Goal: Navigation & Orientation: Find specific page/section

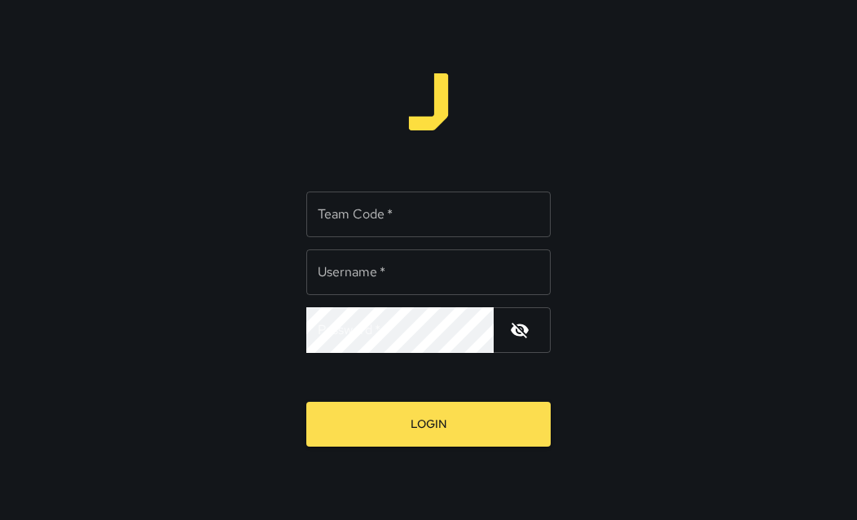
click at [463, 212] on input "Team Code   *" at bounding box center [428, 214] width 244 height 46
type input "*****"
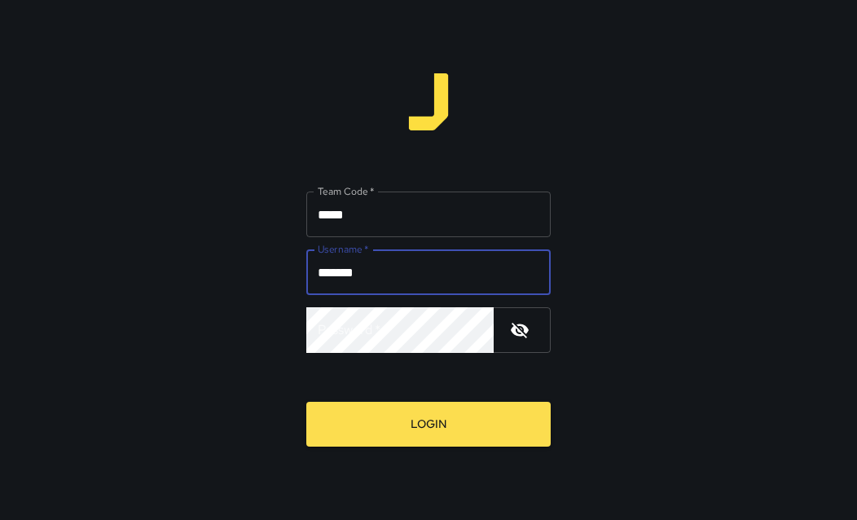
type input "*******"
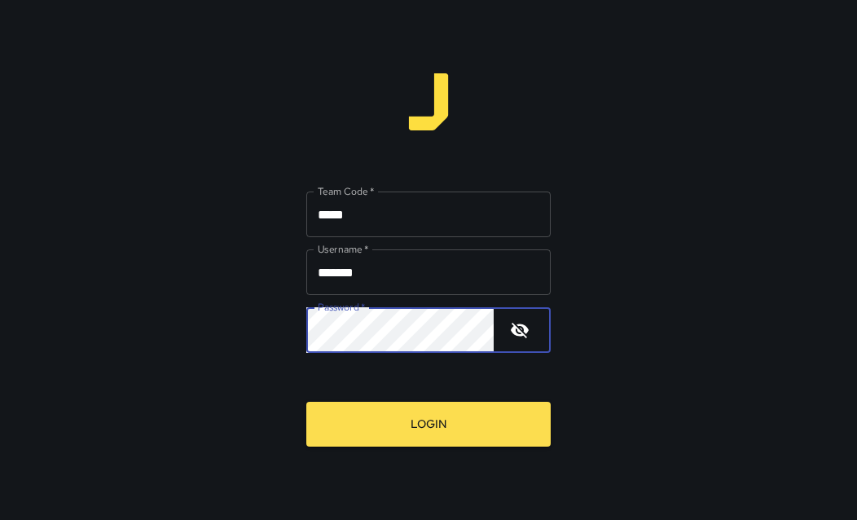
click at [518, 332] on icon "button" at bounding box center [520, 330] width 20 height 20
click at [306, 402] on button "Login" at bounding box center [428, 424] width 244 height 45
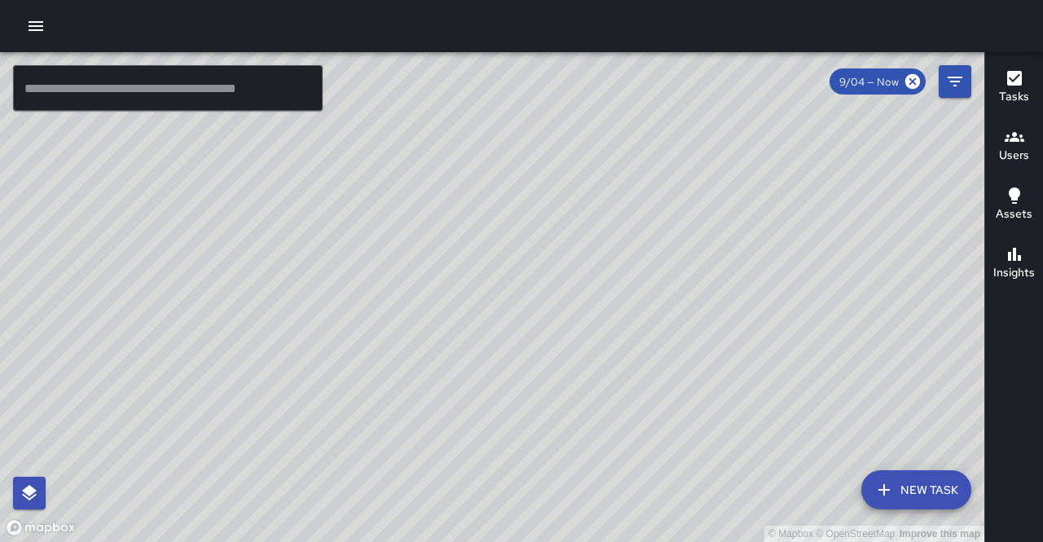
click at [856, 209] on h6 "Assets" at bounding box center [1013, 214] width 37 height 18
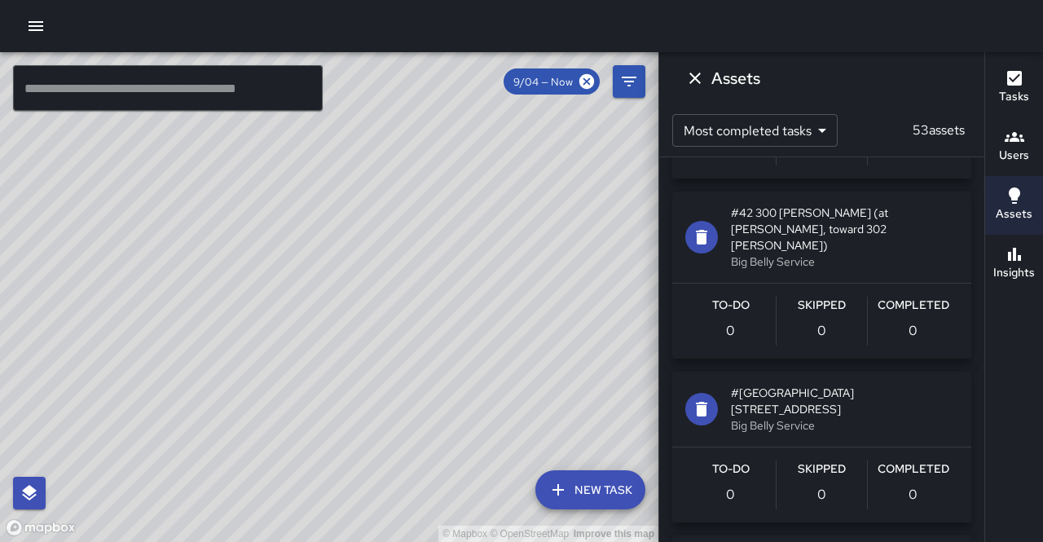
scroll to position [630, 0]
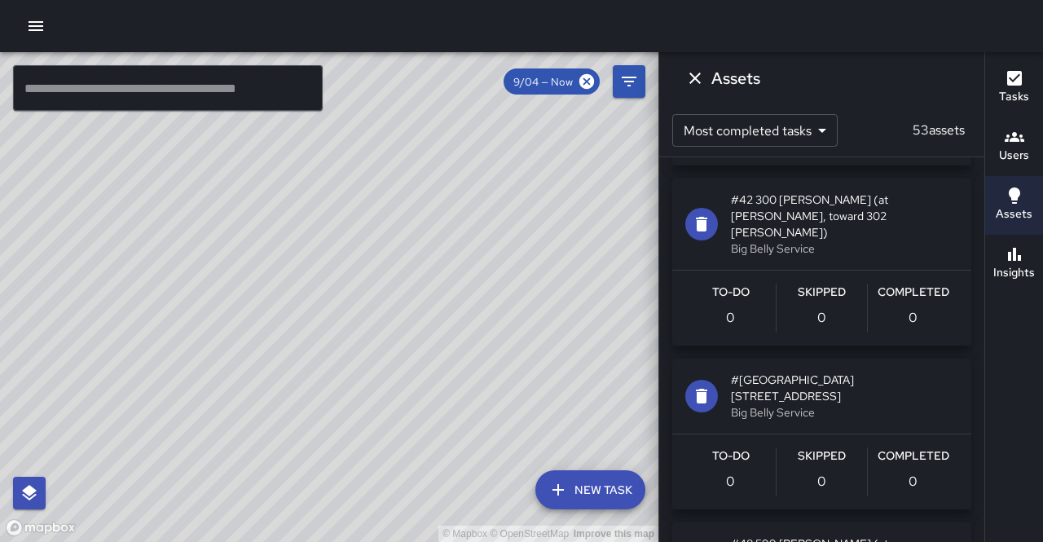
click at [856, 128] on p "53 assets" at bounding box center [938, 131] width 65 height 20
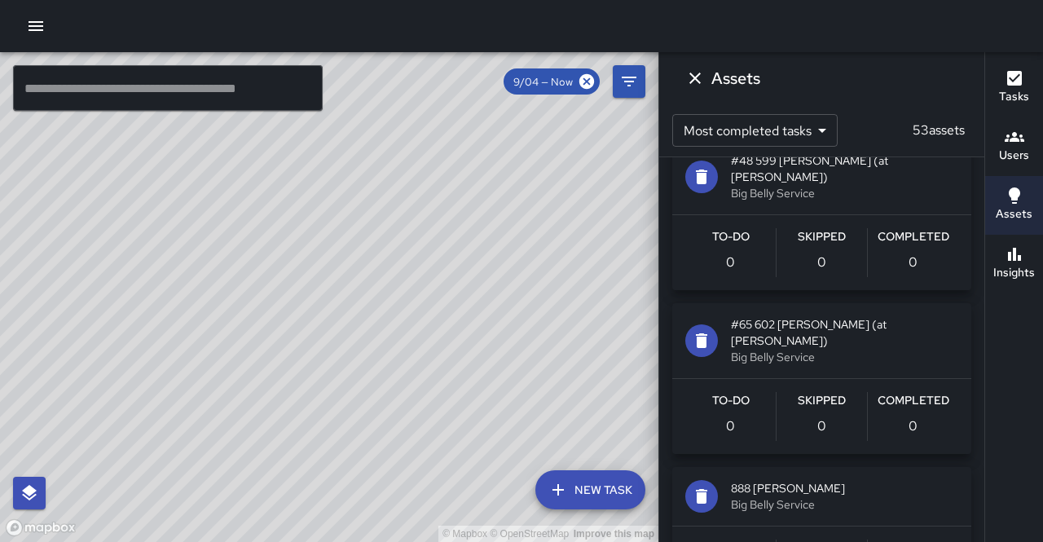
scroll to position [1014, 0]
click at [821, 128] on body "© Mapbox © OpenStreetMap Improve this map ​ New Task 9/04 — Now Map Layers Task…" at bounding box center [521, 271] width 1043 height 542
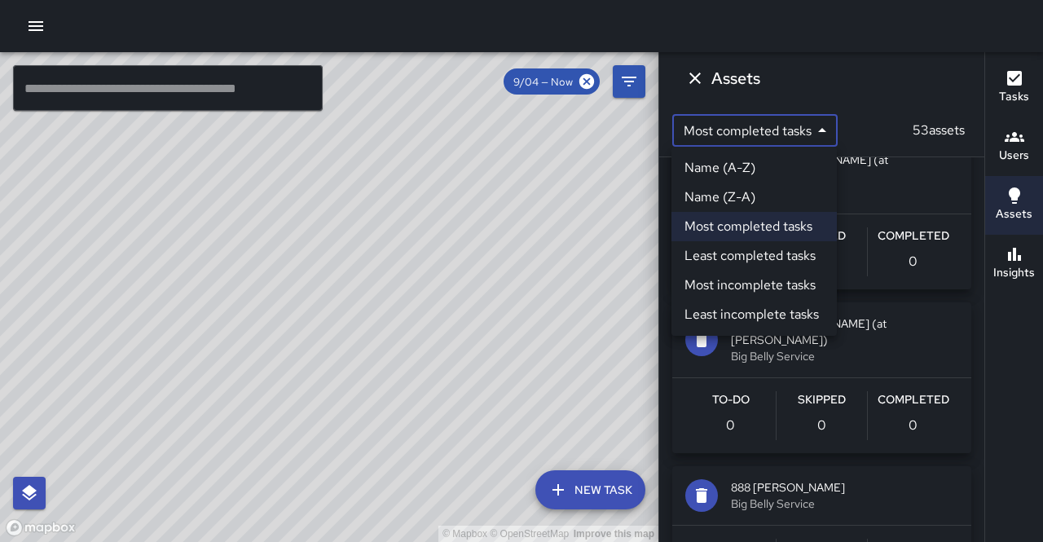
click at [809, 230] on li "Most completed tasks" at bounding box center [753, 226] width 165 height 29
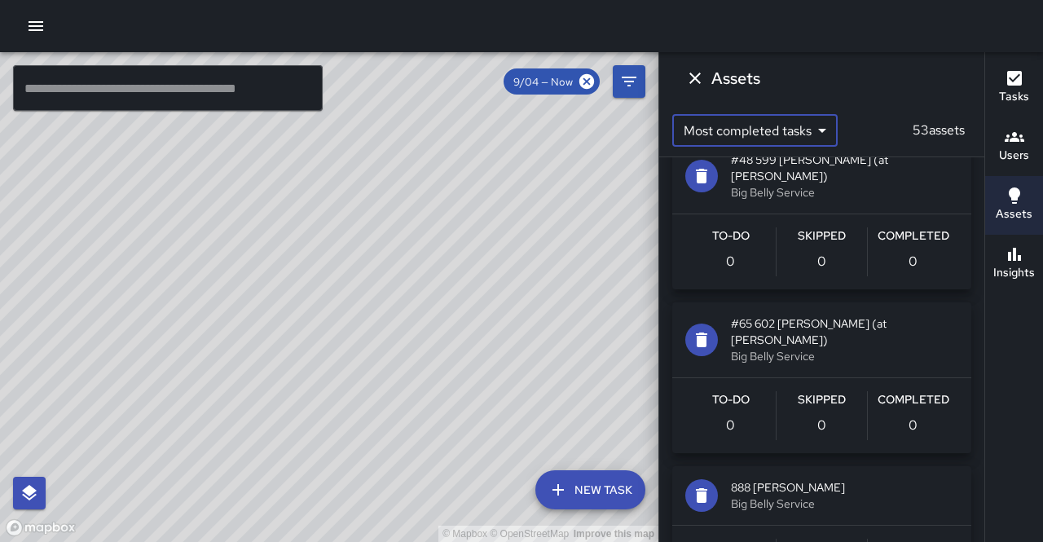
click at [704, 80] on button "Dismiss" at bounding box center [694, 78] width 33 height 33
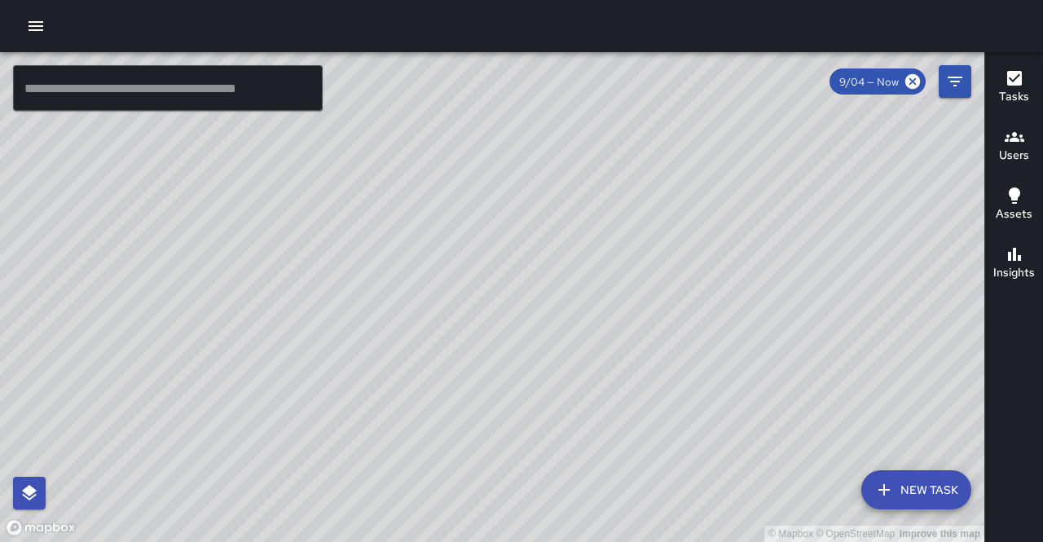
click at [856, 207] on h6 "Assets" at bounding box center [1013, 214] width 37 height 18
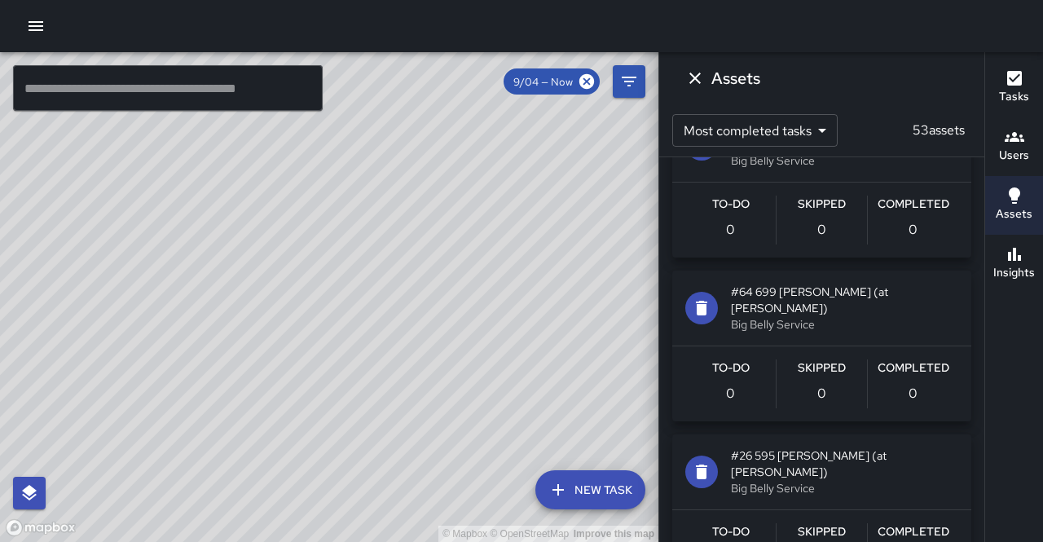
scroll to position [2012, 0]
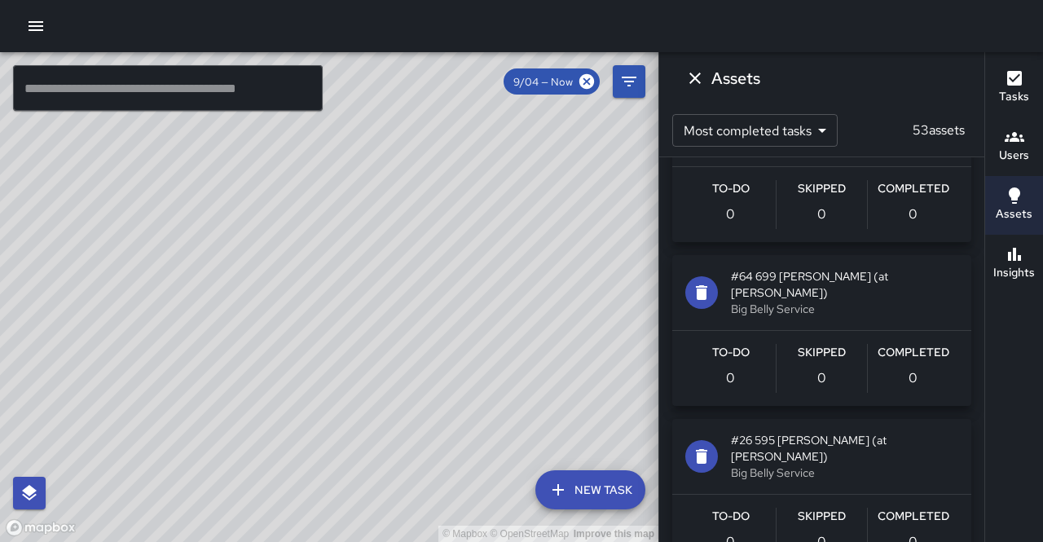
click at [856, 213] on h6 "Assets" at bounding box center [1013, 214] width 37 height 18
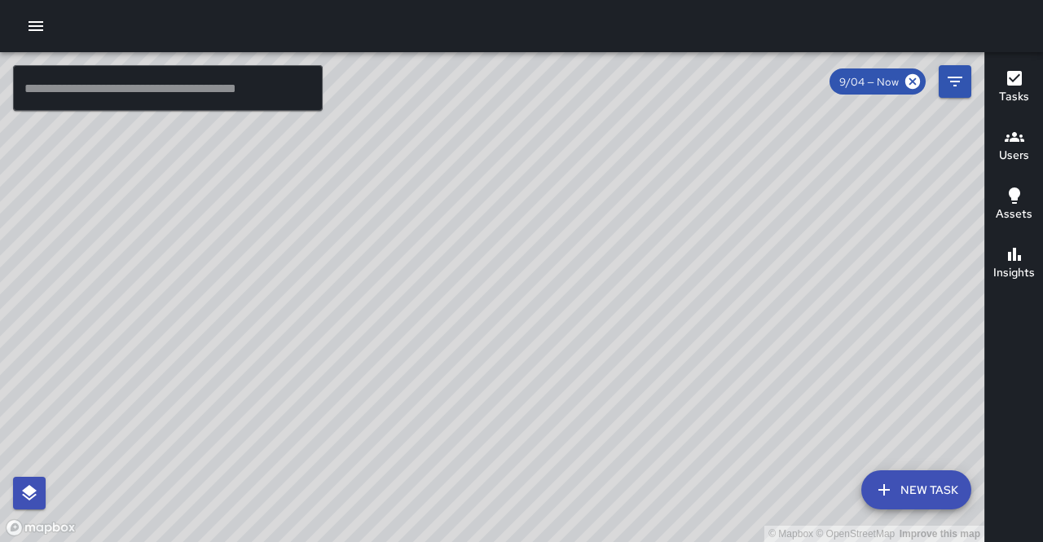
click at [856, 90] on button "Tasks" at bounding box center [1014, 88] width 58 height 59
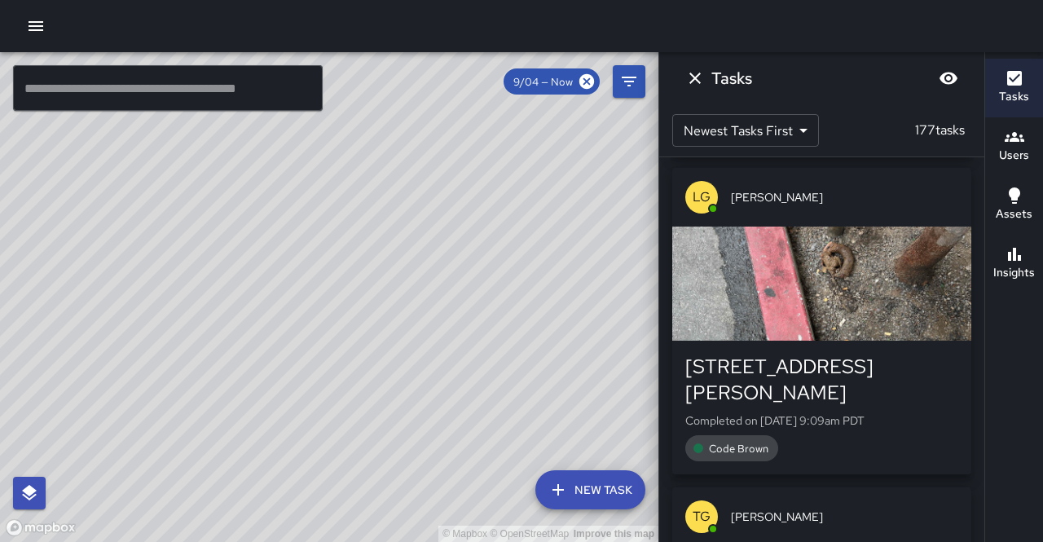
scroll to position [642, 0]
click at [856, 261] on div "button" at bounding box center [821, 283] width 299 height 114
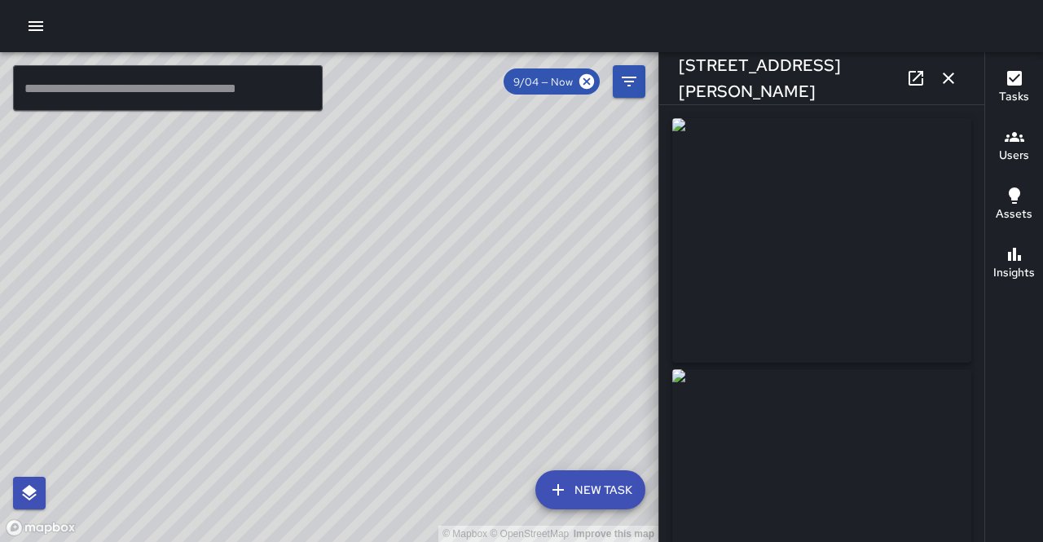
type input "**********"
click at [856, 82] on button "button" at bounding box center [948, 78] width 33 height 33
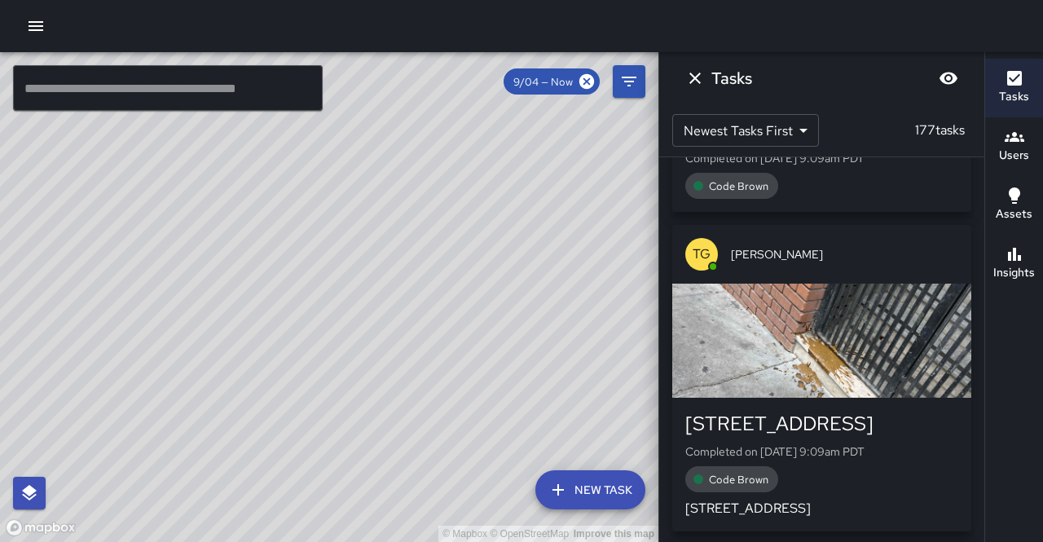
scroll to position [932, 0]
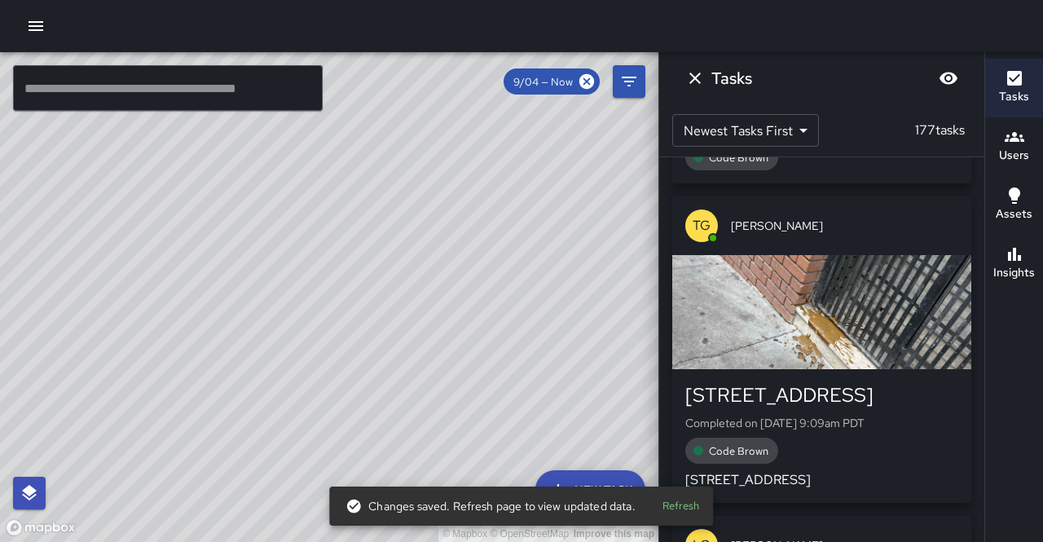
click at [684, 498] on button "Refresh" at bounding box center [681, 506] width 52 height 25
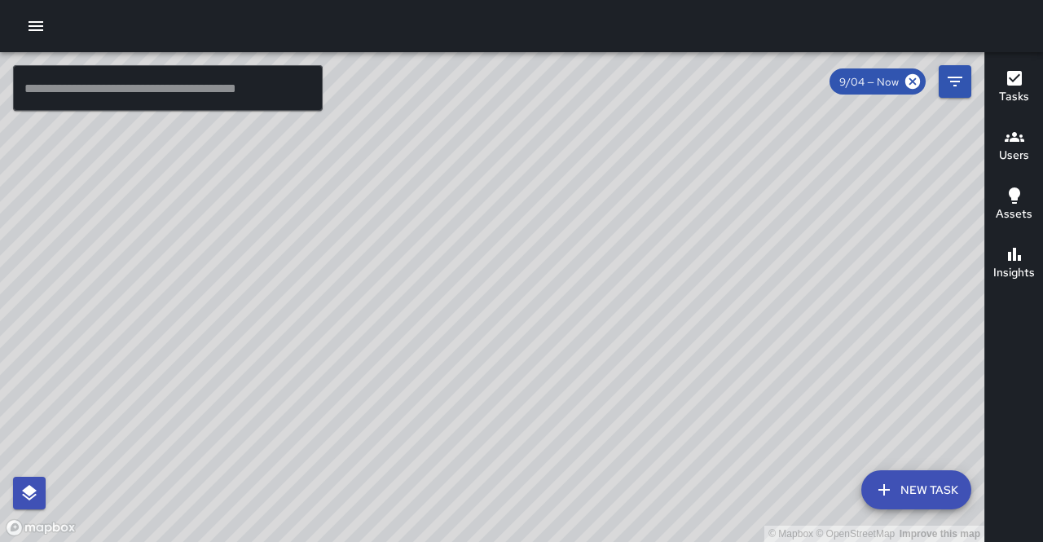
click at [1016, 257] on icon "button" at bounding box center [1014, 254] width 13 height 13
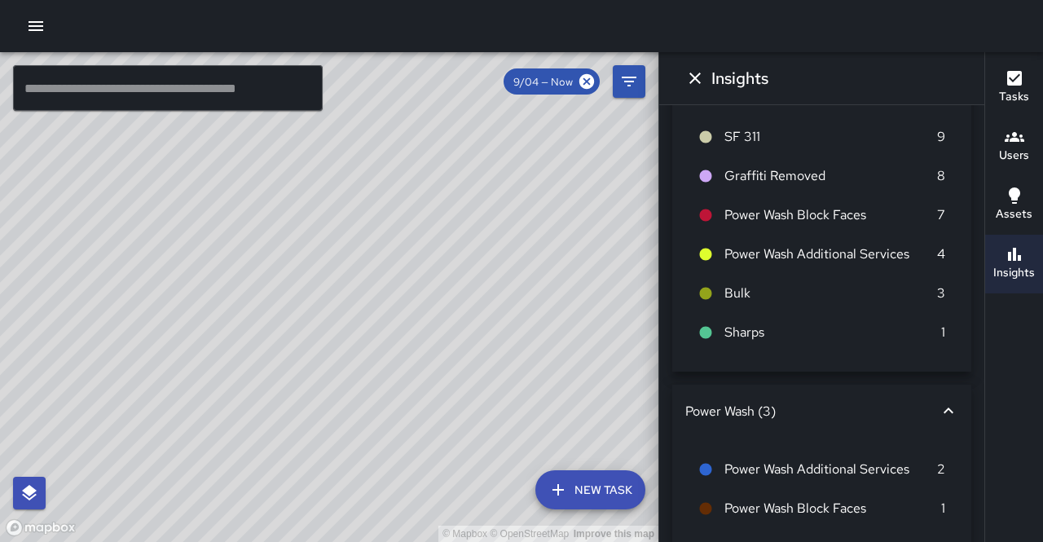
scroll to position [279, 0]
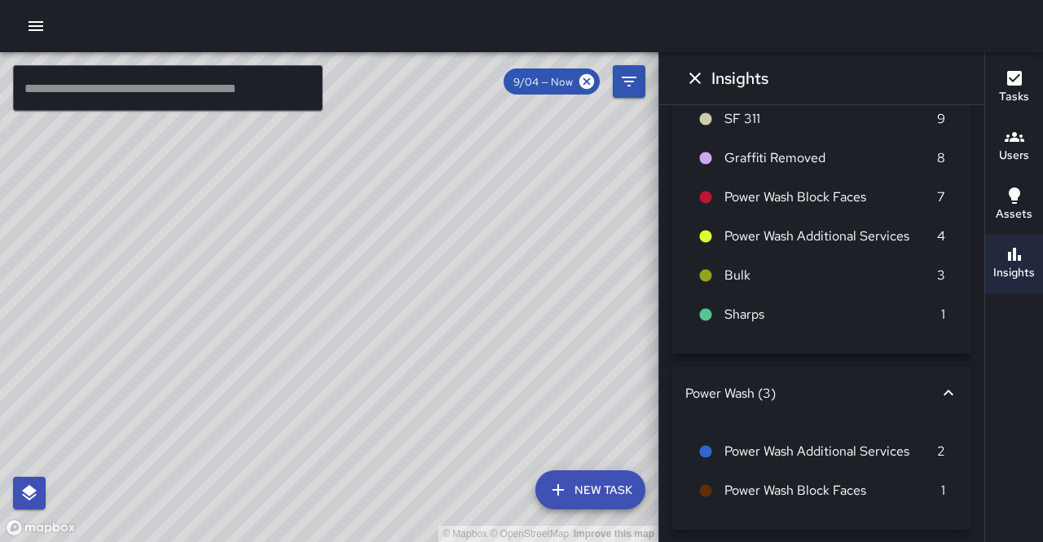
click at [938, 392] on icon at bounding box center [948, 393] width 20 height 20
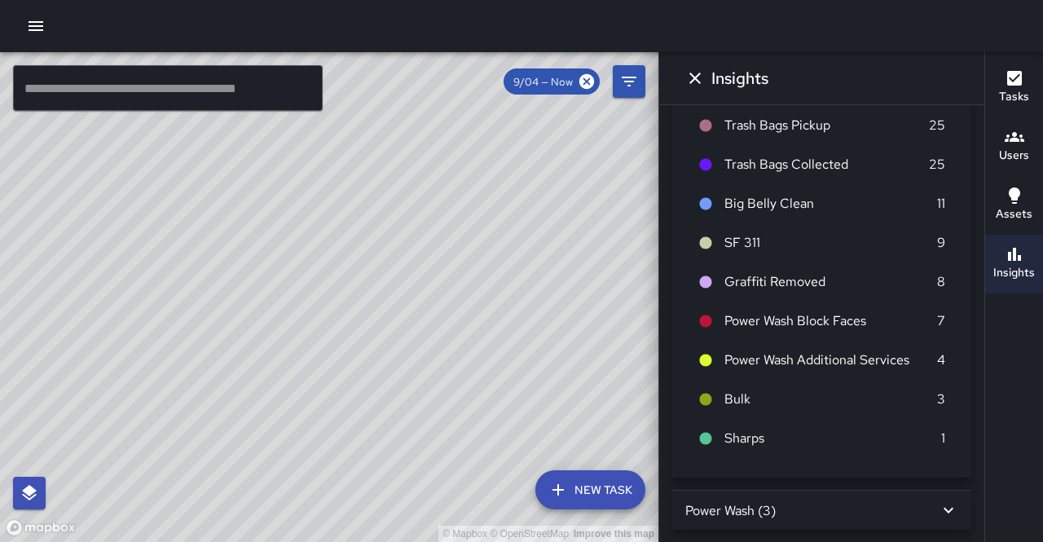
scroll to position [156, 0]
click at [938, 502] on icon at bounding box center [948, 510] width 20 height 20
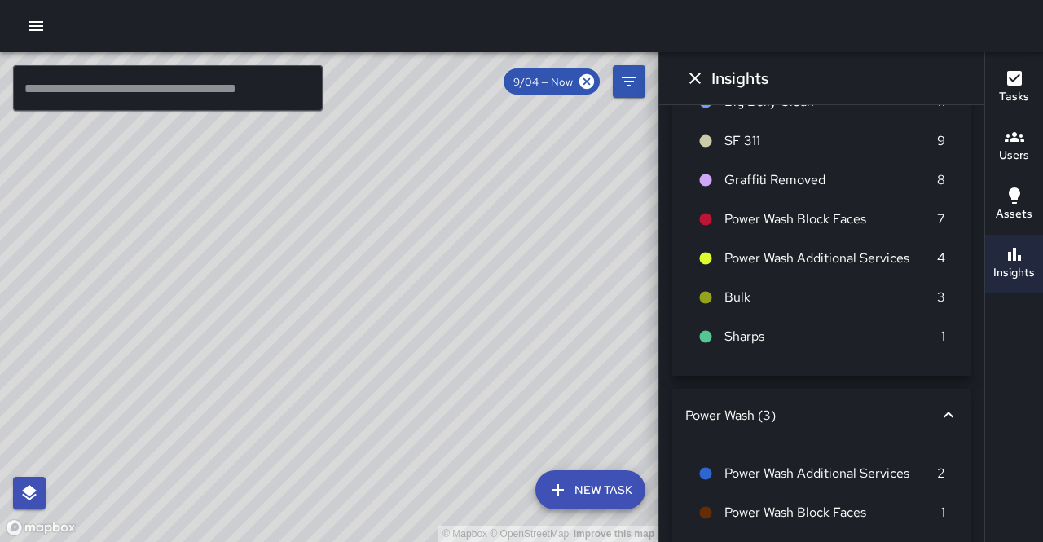
scroll to position [279, 0]
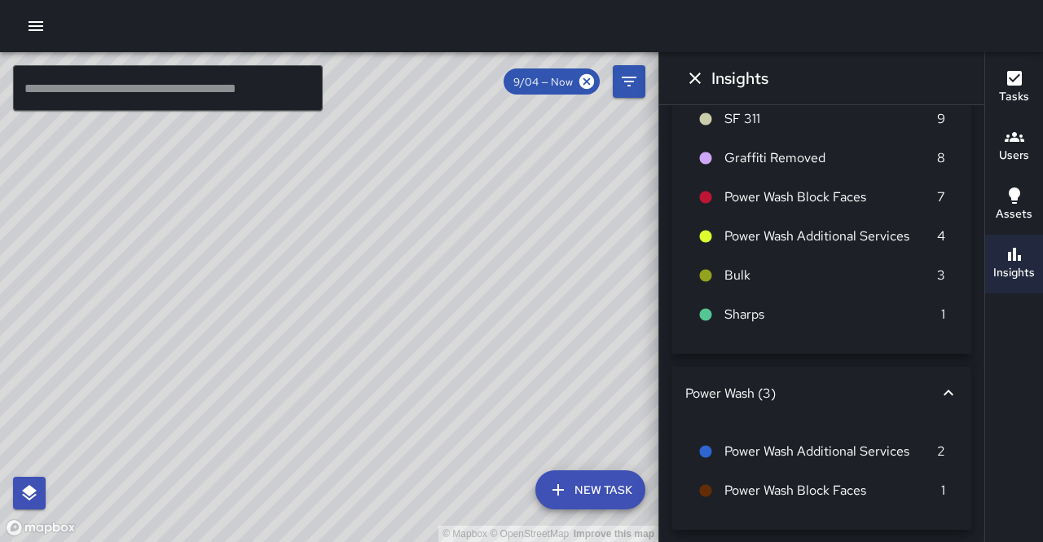
click at [890, 451] on span "Power Wash Additional Services" at bounding box center [830, 451] width 213 height 20
click at [934, 442] on li "Power Wash Additional Services 2" at bounding box center [821, 451] width 273 height 39
click at [710, 446] on icon at bounding box center [705, 451] width 15 height 15
click at [938, 393] on icon at bounding box center [948, 393] width 20 height 20
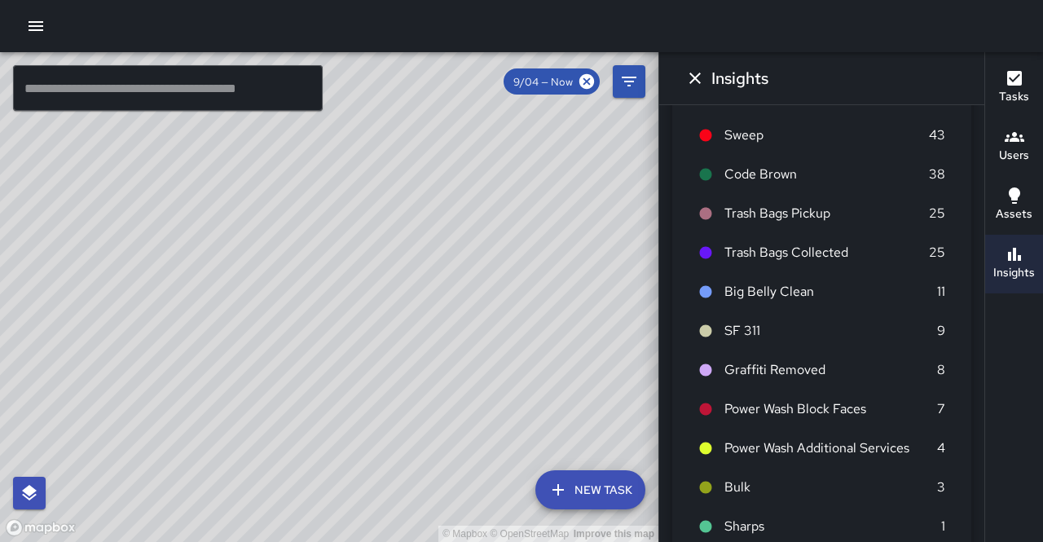
scroll to position [0, 0]
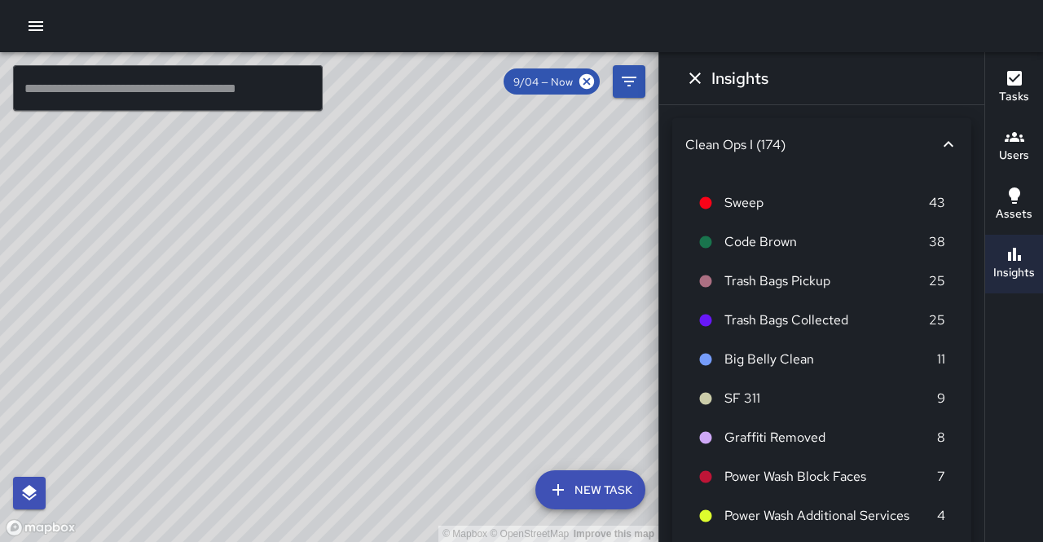
click at [696, 78] on icon "Dismiss" at bounding box center [694, 77] width 11 height 11
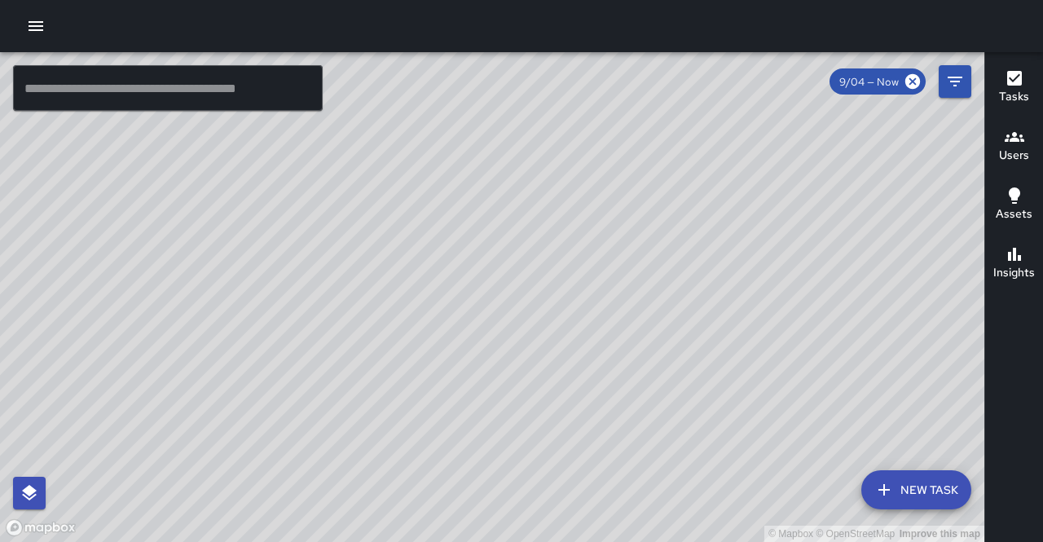
click at [1016, 90] on h6 "Tasks" at bounding box center [1014, 97] width 30 height 18
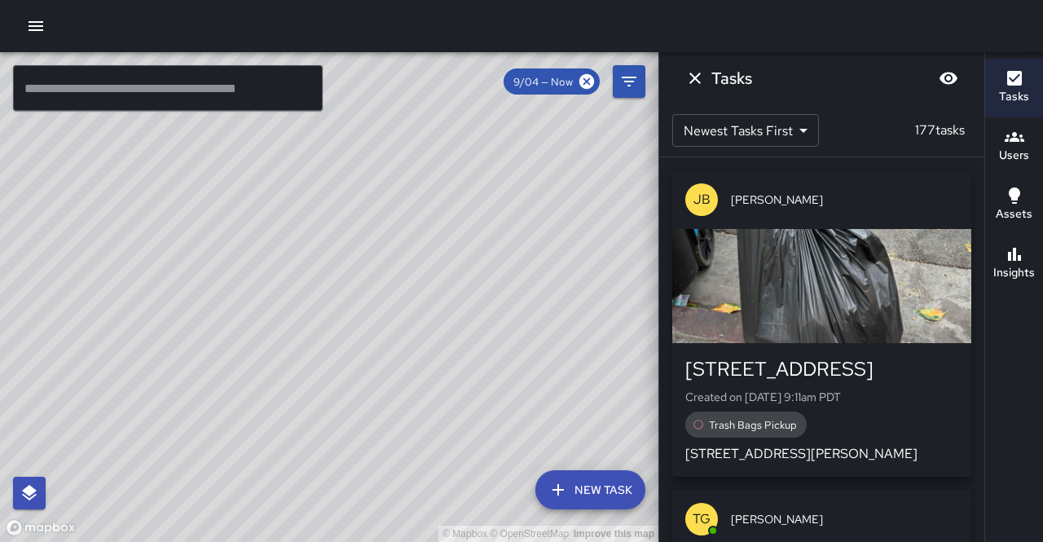
click at [1016, 98] on h6 "Tasks" at bounding box center [1014, 97] width 30 height 18
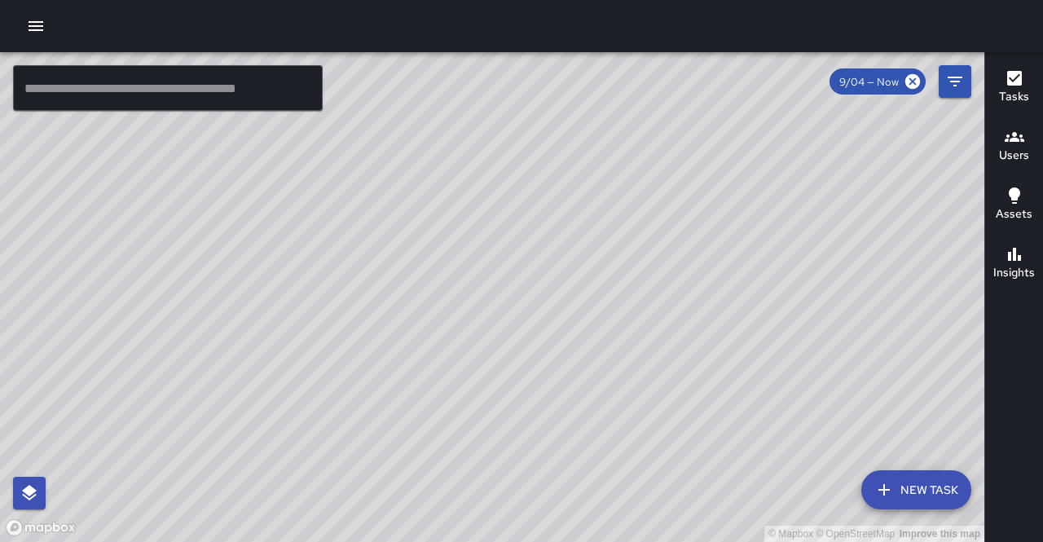
click at [1015, 94] on h6 "Tasks" at bounding box center [1014, 97] width 30 height 18
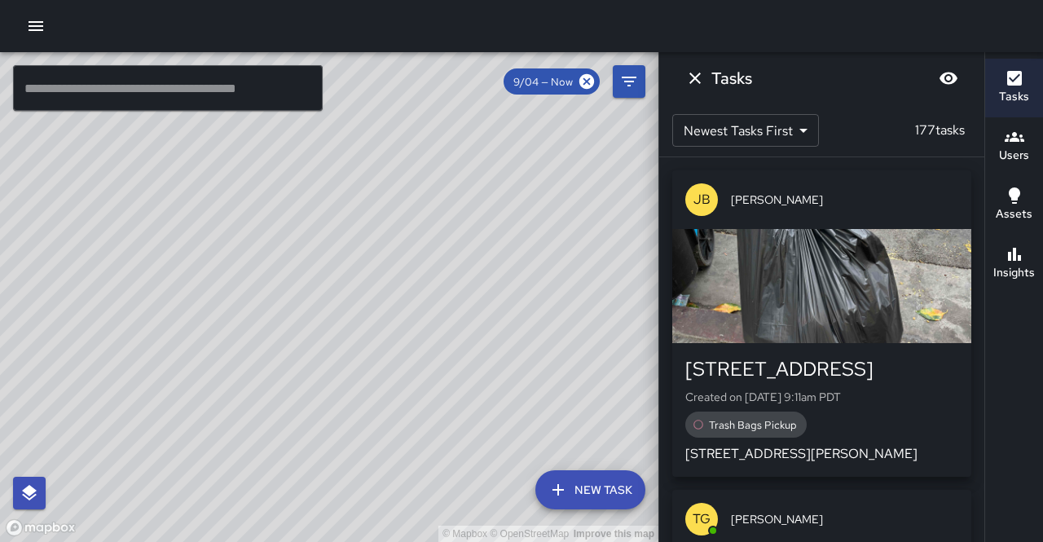
click at [1013, 274] on h6 "Insights" at bounding box center [1014, 273] width 42 height 18
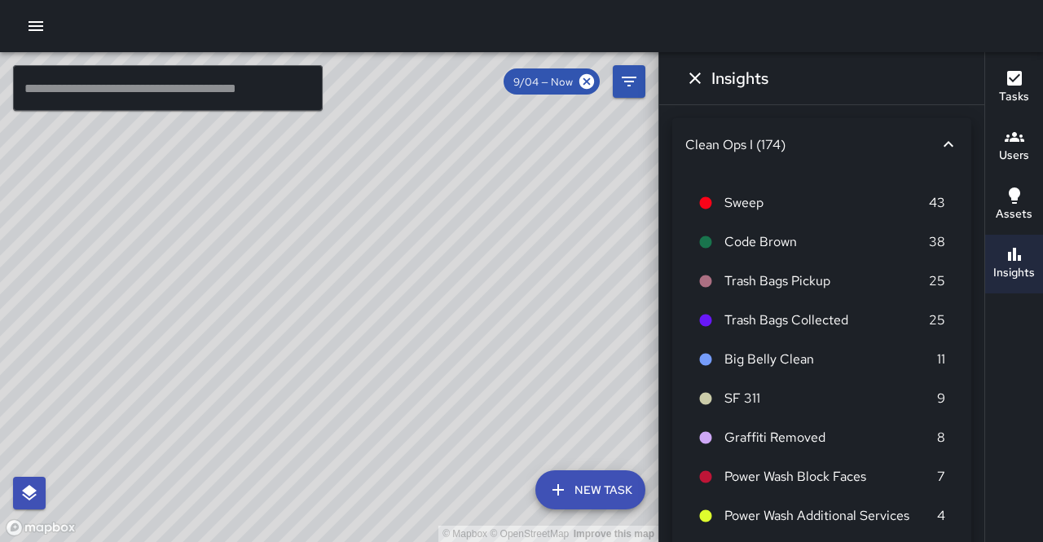
click at [1020, 207] on h6 "Assets" at bounding box center [1013, 214] width 37 height 18
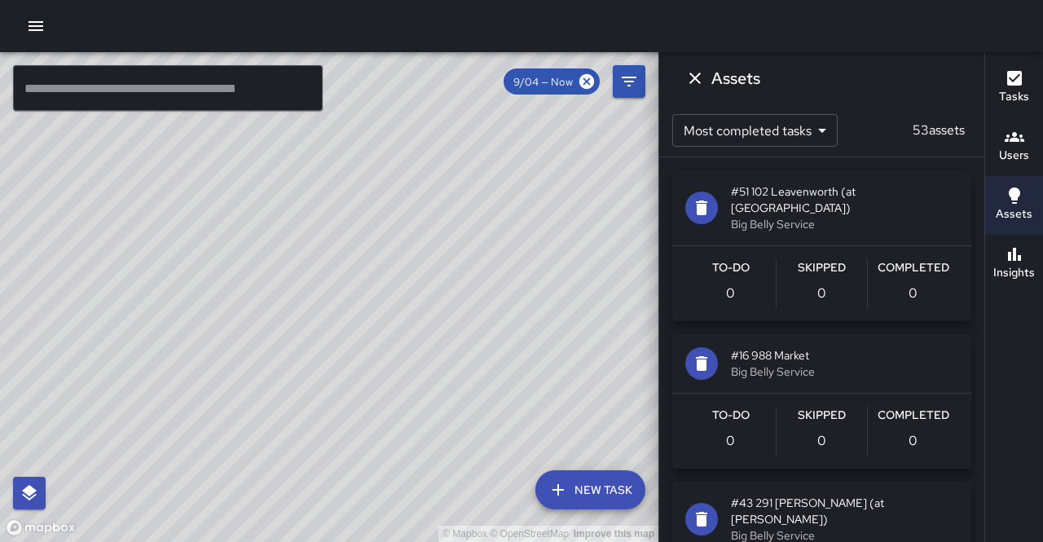
click at [1006, 152] on h6 "Users" at bounding box center [1014, 156] width 30 height 18
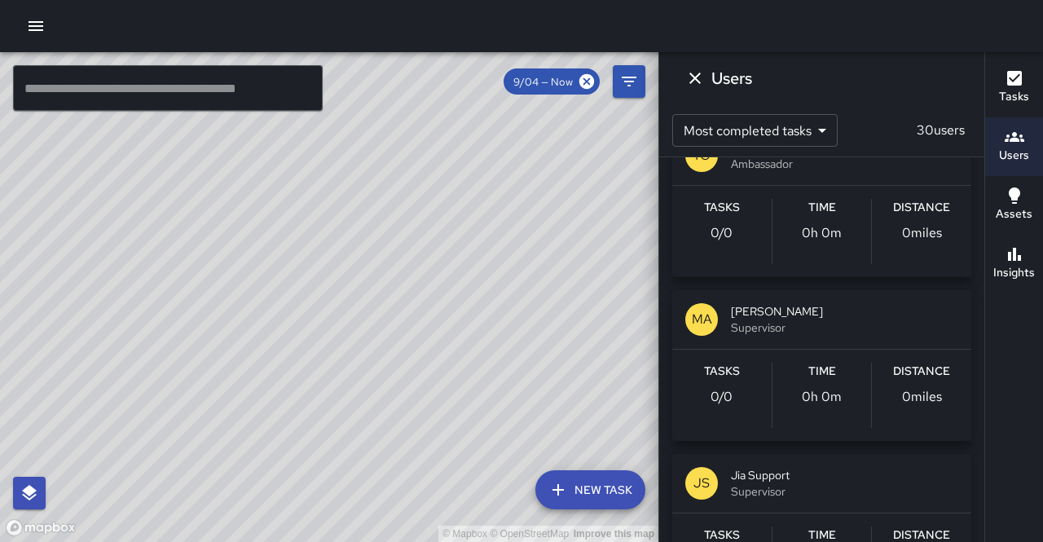
scroll to position [2993, 0]
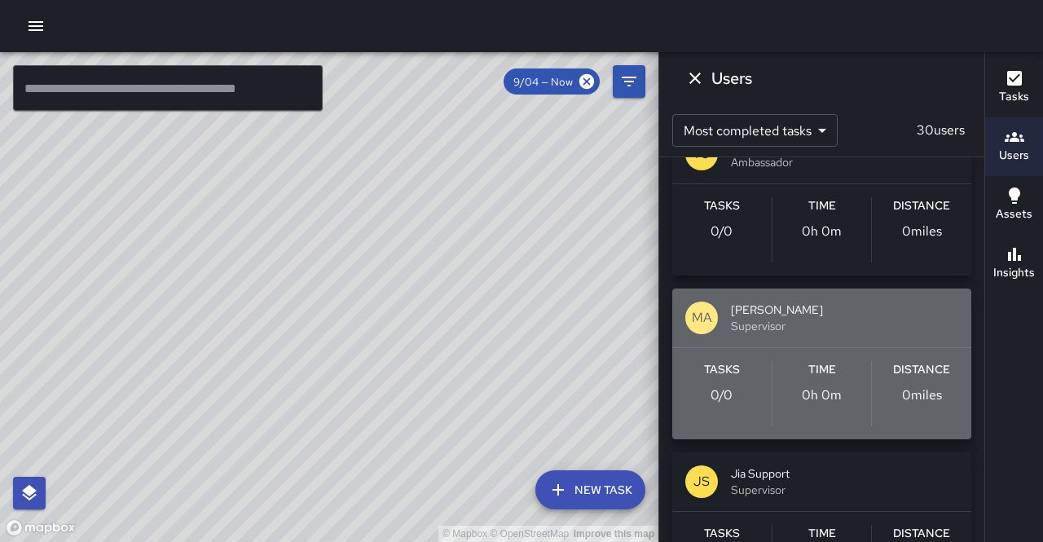
click at [836, 301] on span "[PERSON_NAME]" at bounding box center [844, 309] width 227 height 16
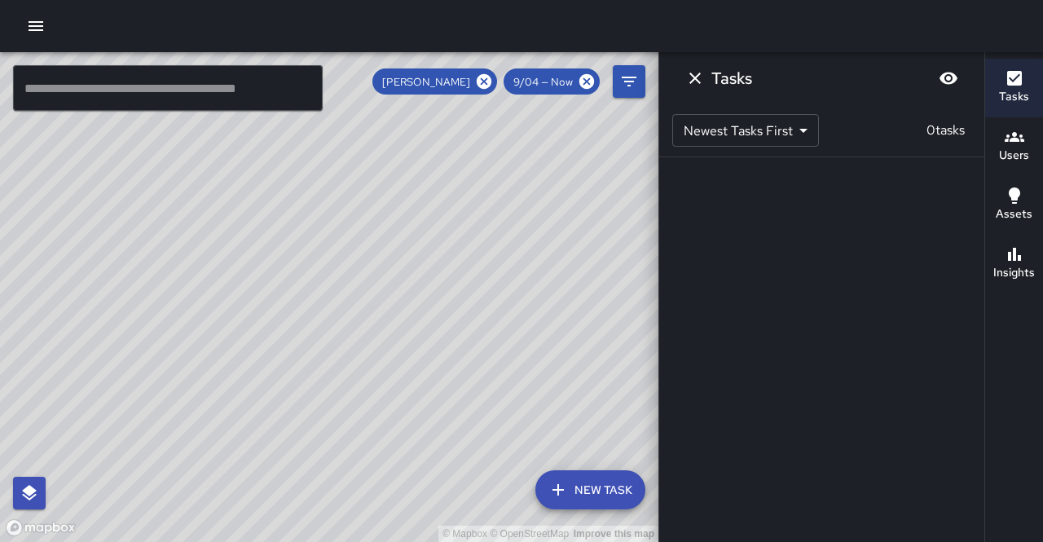
scroll to position [0, 0]
click at [694, 78] on icon "Dismiss" at bounding box center [694, 77] width 11 height 11
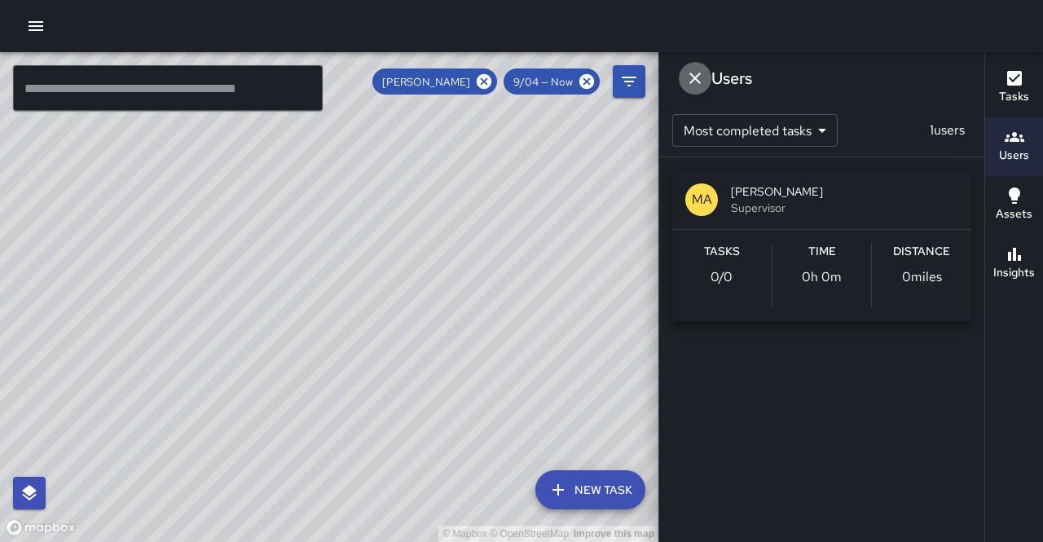
click at [709, 77] on button "Dismiss" at bounding box center [694, 78] width 33 height 33
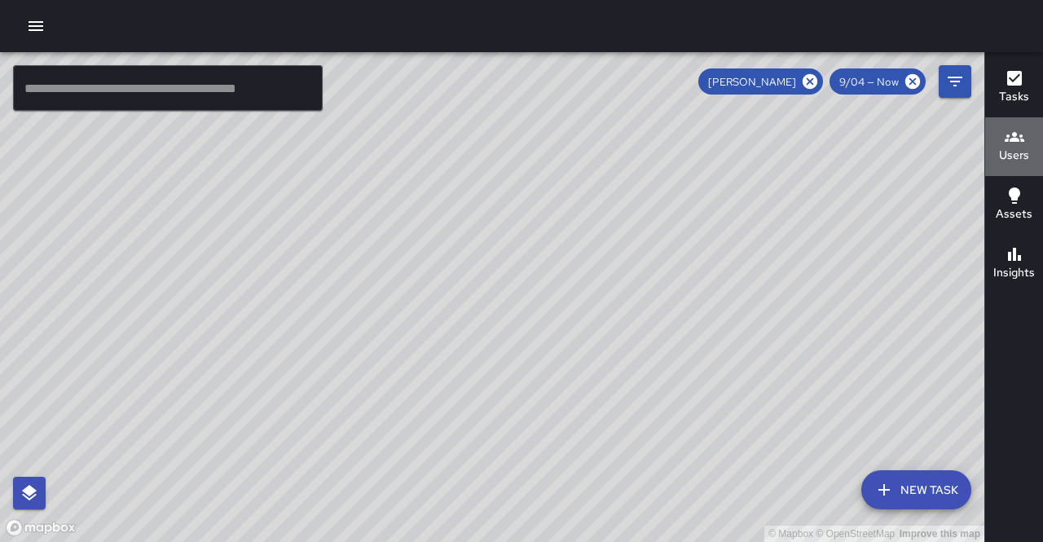
click at [1016, 148] on h6 "Users" at bounding box center [1014, 156] width 30 height 18
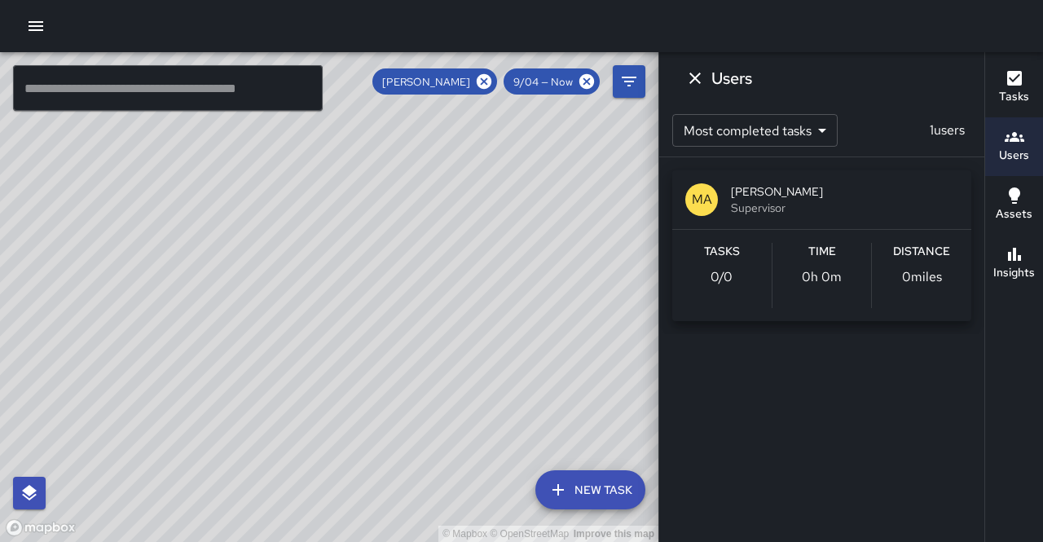
click at [857, 249] on div "Time 0h 0m" at bounding box center [821, 275] width 99 height 65
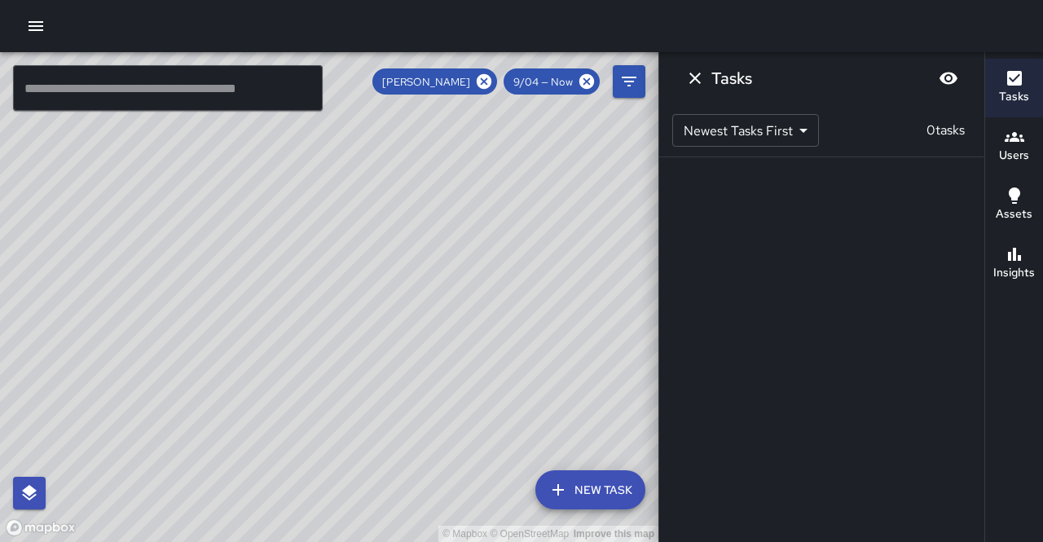
click at [1025, 150] on h6 "Users" at bounding box center [1014, 156] width 30 height 18
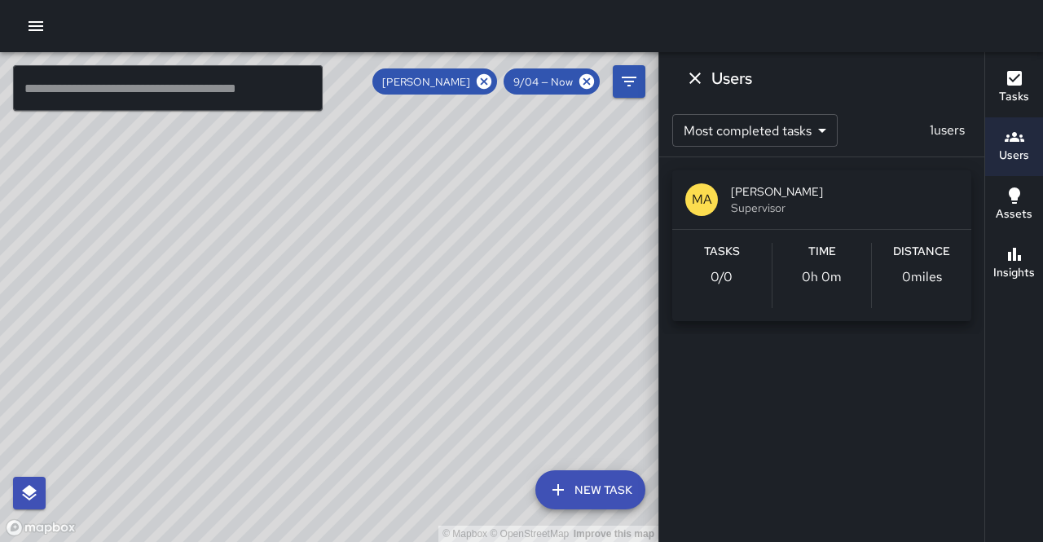
click at [946, 134] on p "1 users" at bounding box center [947, 131] width 48 height 20
click at [694, 78] on icon "Dismiss" at bounding box center [694, 77] width 11 height 11
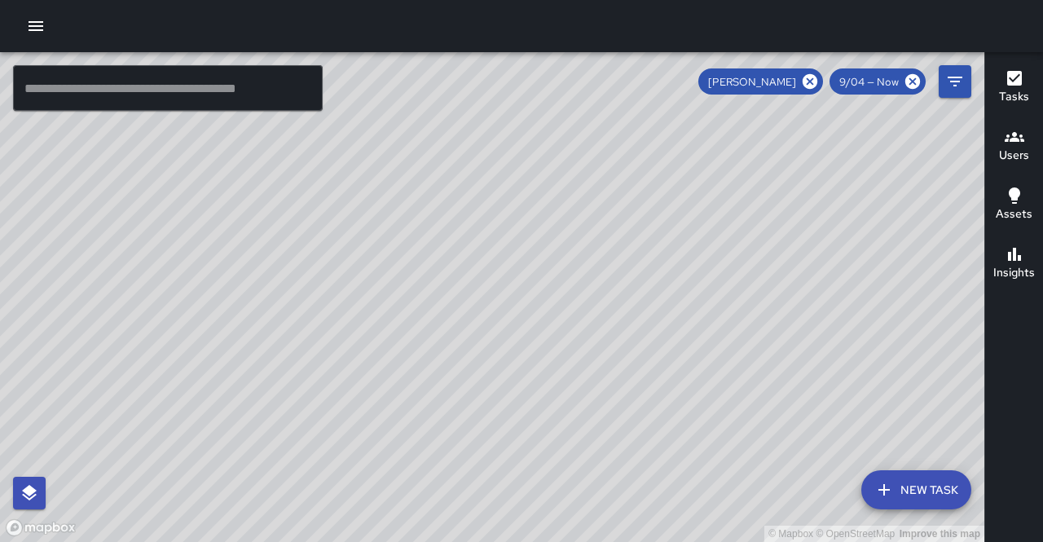
click at [1021, 158] on h6 "Users" at bounding box center [1014, 156] width 30 height 18
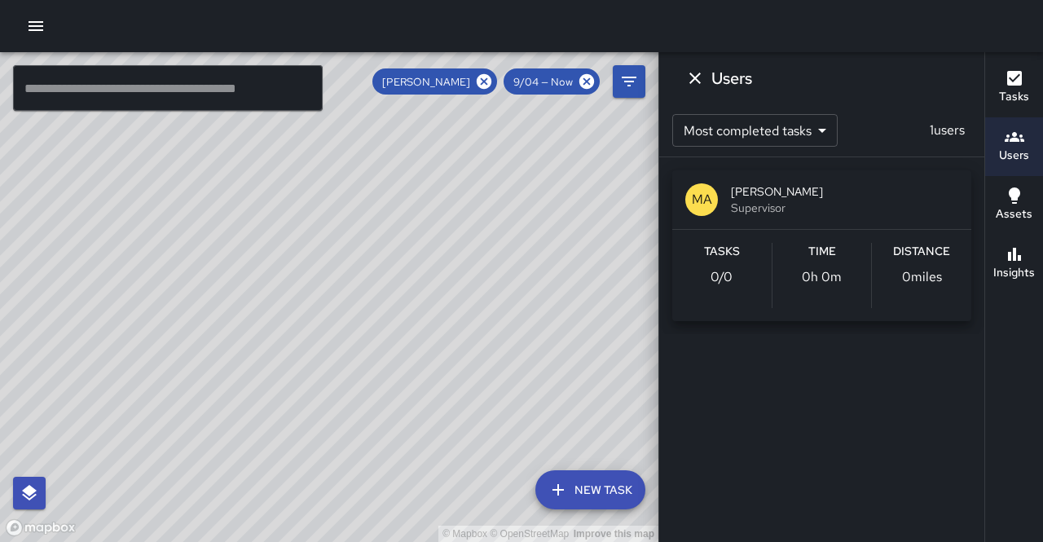
click at [1025, 150] on h6 "Users" at bounding box center [1014, 156] width 30 height 18
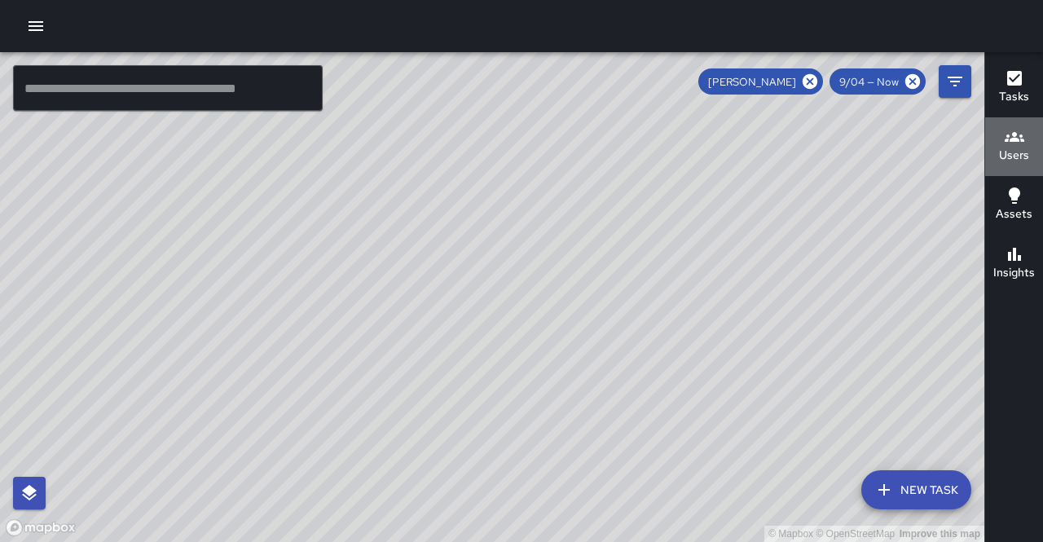
click at [1022, 151] on h6 "Users" at bounding box center [1014, 156] width 30 height 18
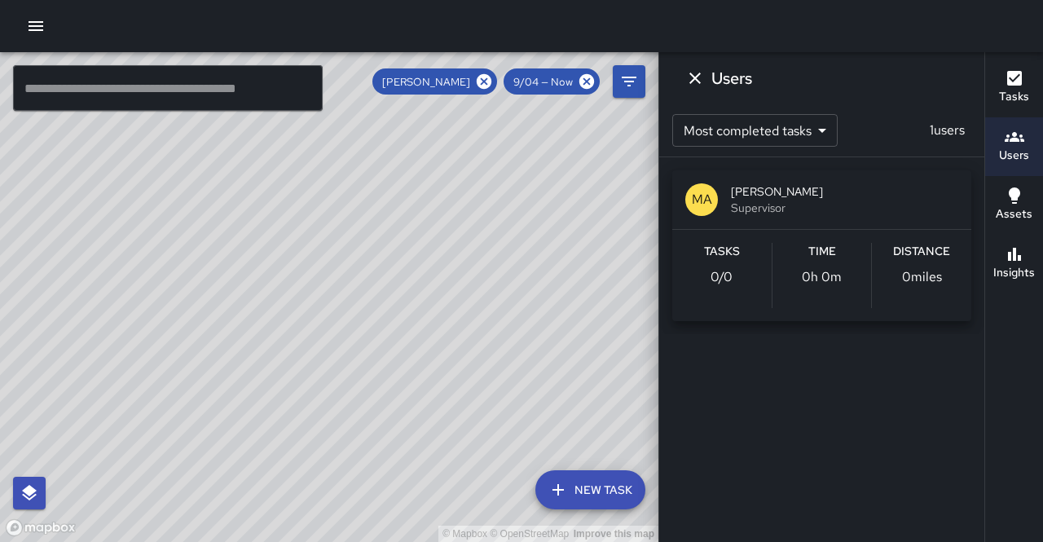
click at [944, 128] on p "1 users" at bounding box center [947, 131] width 48 height 20
click at [934, 129] on p "1 users" at bounding box center [947, 131] width 48 height 20
click at [1016, 88] on h6 "Tasks" at bounding box center [1014, 97] width 30 height 18
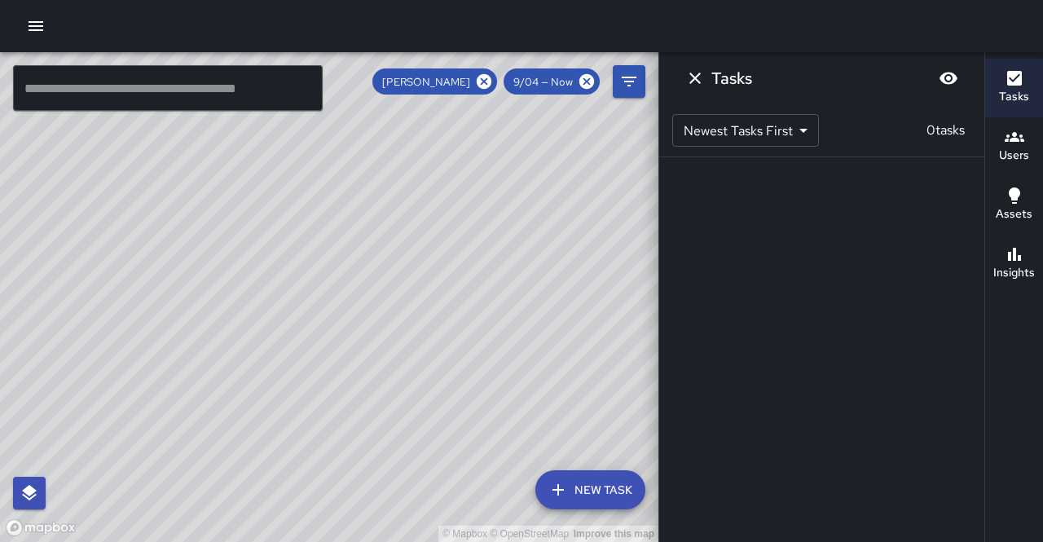
click at [1013, 93] on h6 "Tasks" at bounding box center [1014, 97] width 30 height 18
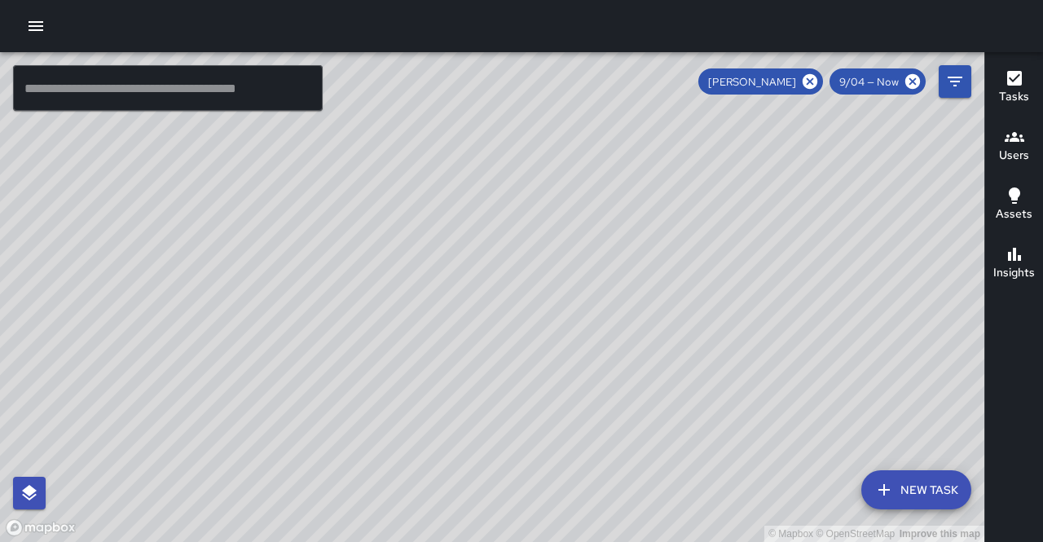
click at [1016, 157] on h6 "Users" at bounding box center [1014, 156] width 30 height 18
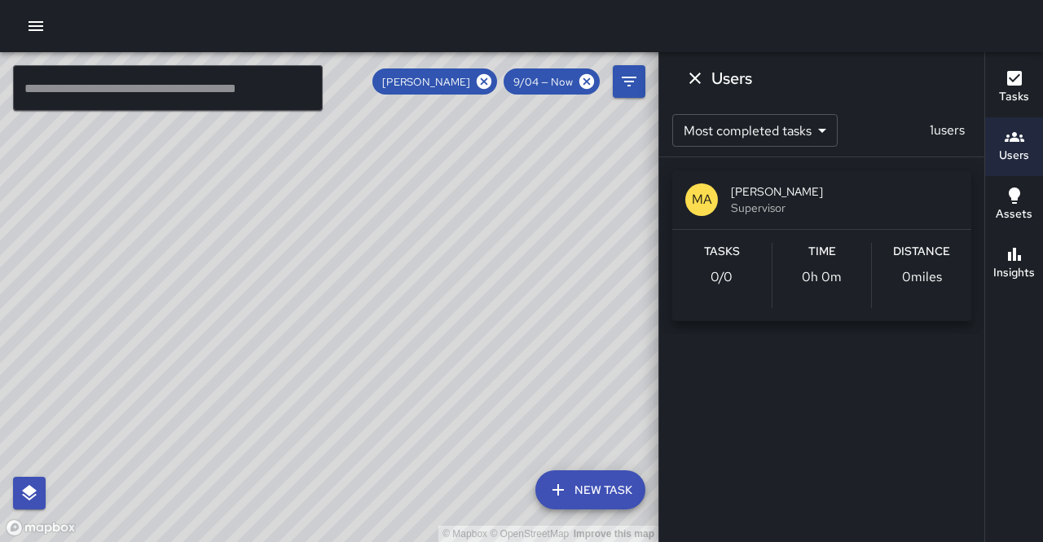
click at [1011, 150] on h6 "Users" at bounding box center [1014, 156] width 30 height 18
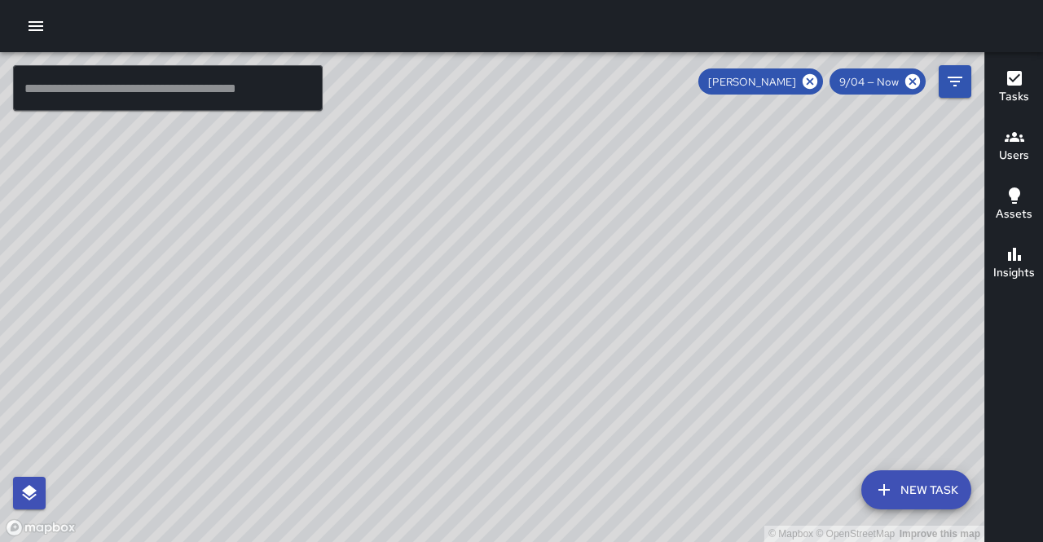
click at [1013, 146] on icon "button" at bounding box center [1014, 137] width 20 height 20
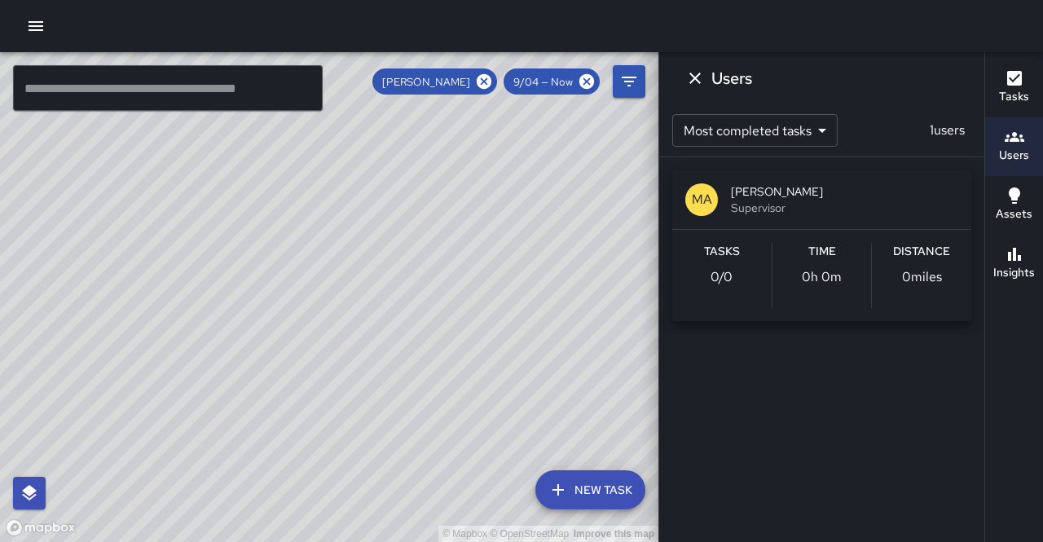
click at [1016, 148] on h6 "Users" at bounding box center [1014, 156] width 30 height 18
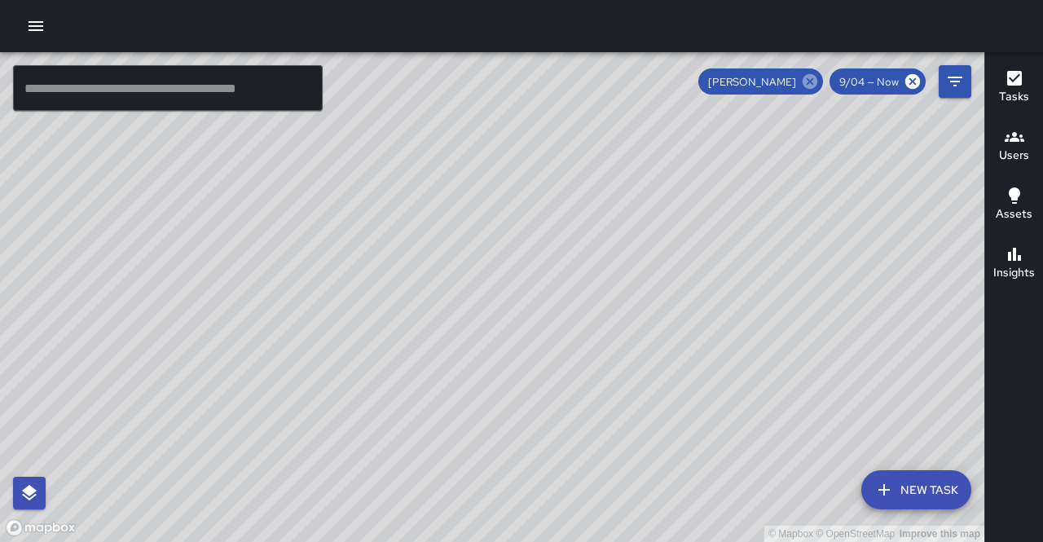
click at [811, 85] on icon at bounding box center [809, 81] width 15 height 15
click at [1013, 148] on h6 "Users" at bounding box center [1014, 156] width 30 height 18
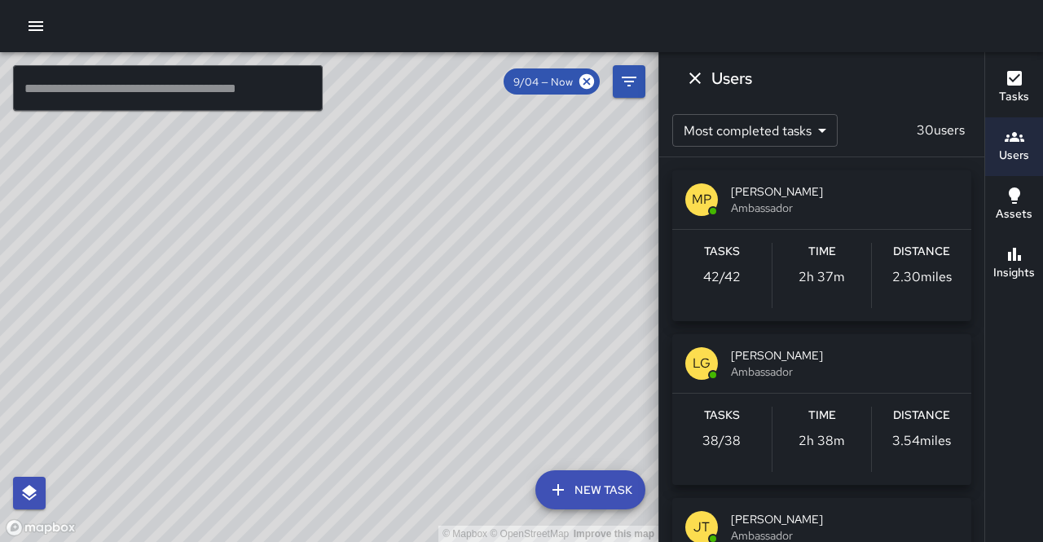
click at [772, 205] on span "Ambassador" at bounding box center [844, 208] width 227 height 16
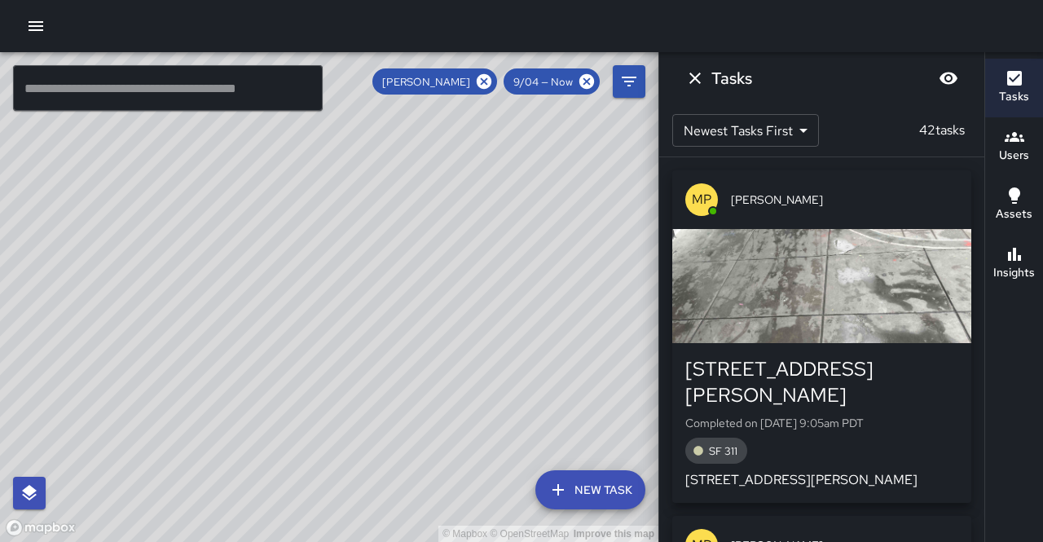
click at [740, 270] on div "Tasks Newest Tasks First * ​ 42 tasks MP Moises Pino 145 Taylor Street Complete…" at bounding box center [821, 297] width 326 height 490
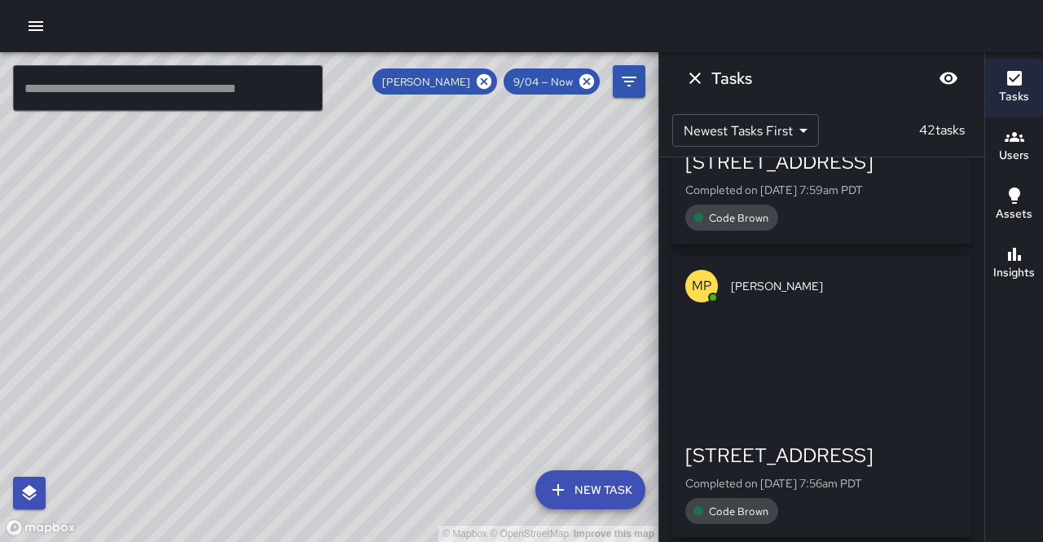
scroll to position [8420, 0]
